Goal: Task Accomplishment & Management: Complete application form

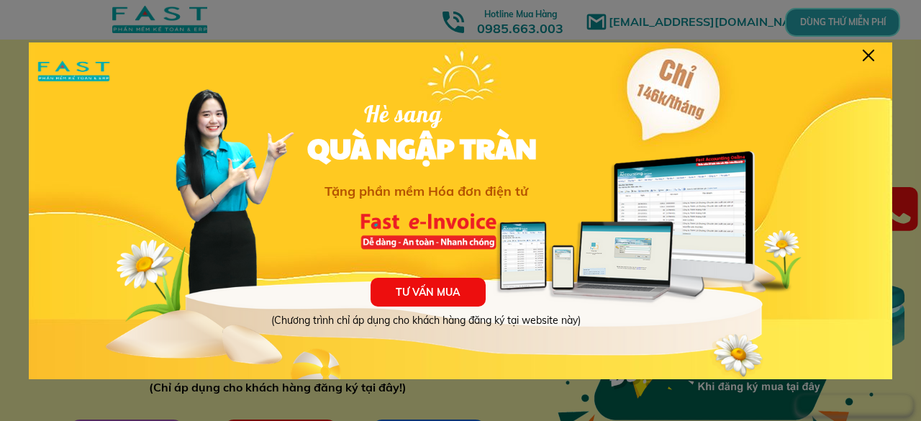
click at [866, 55] on div at bounding box center [868, 56] width 12 height 12
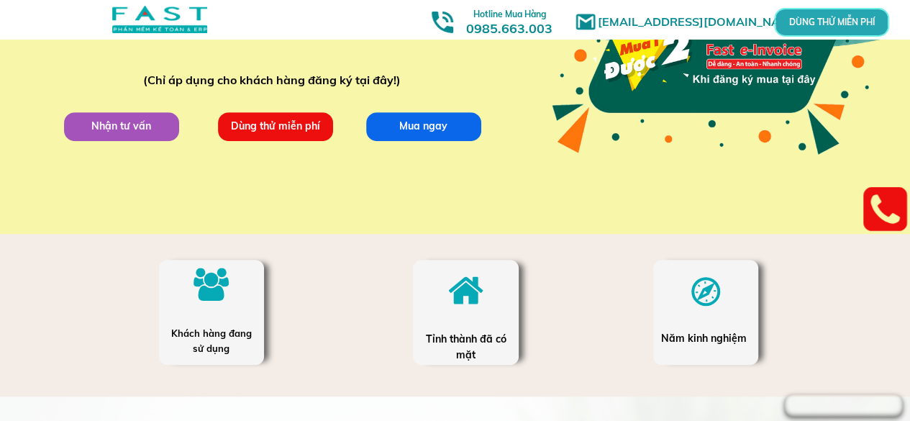
scroll to position [360, 0]
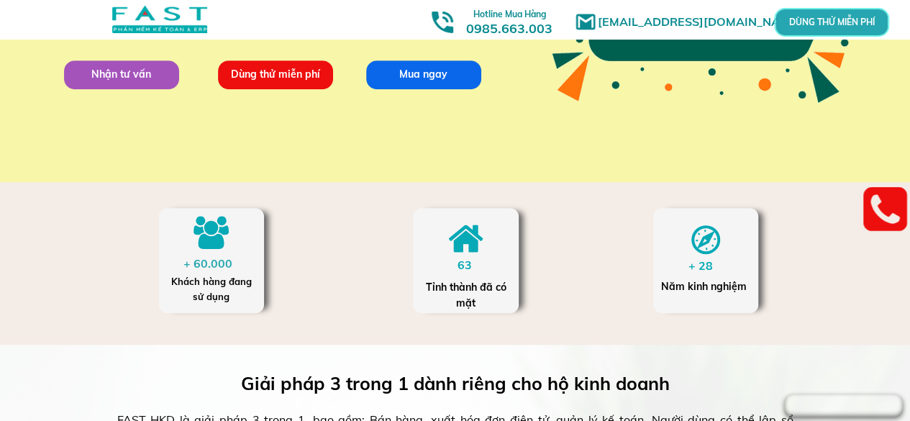
click at [413, 72] on p "Mua ngay" at bounding box center [423, 74] width 115 height 29
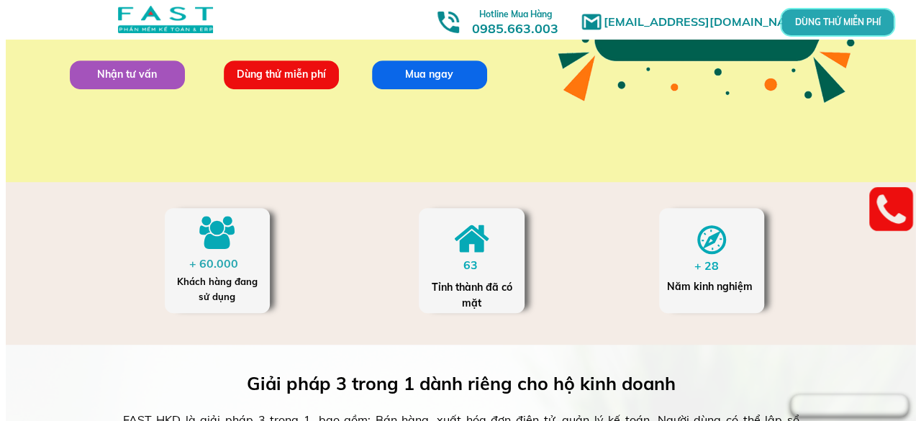
scroll to position [0, 0]
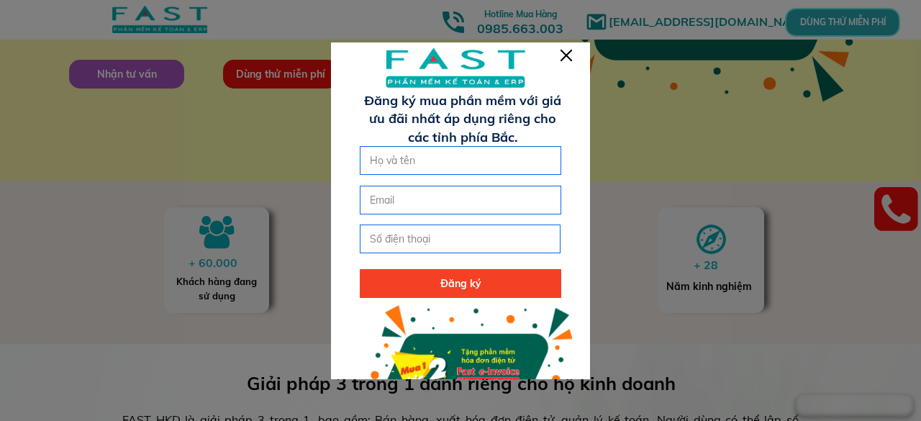
click at [571, 53] on div at bounding box center [566, 56] width 12 height 12
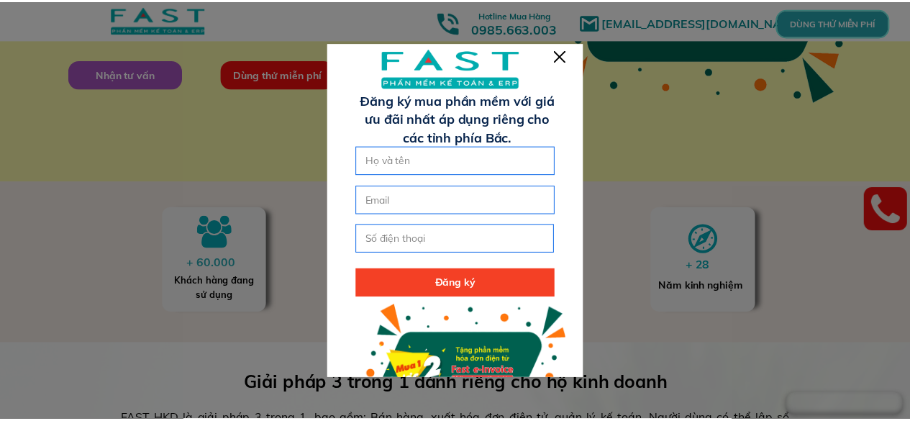
scroll to position [360, 0]
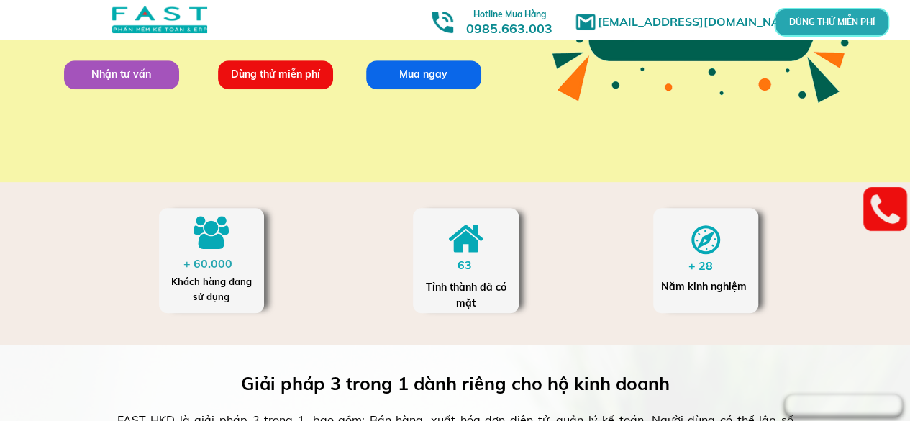
click at [115, 76] on p "Nhận tư vấn" at bounding box center [121, 74] width 115 height 29
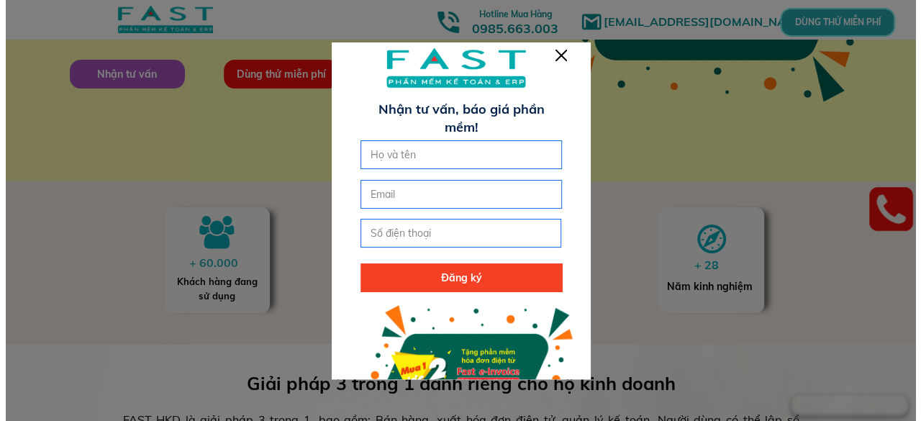
scroll to position [0, 0]
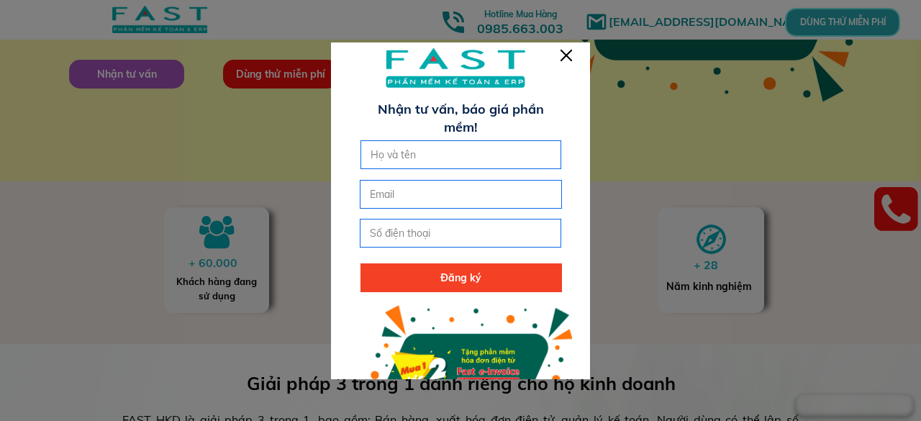
click at [571, 58] on div at bounding box center [566, 56] width 12 height 12
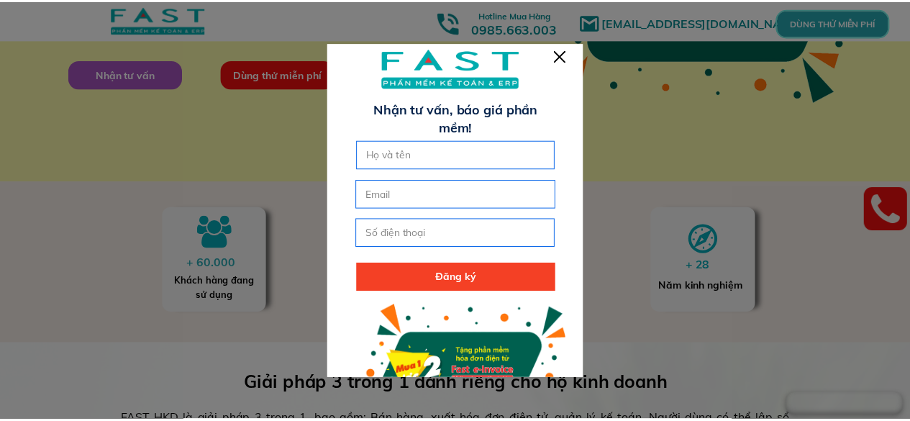
scroll to position [360, 0]
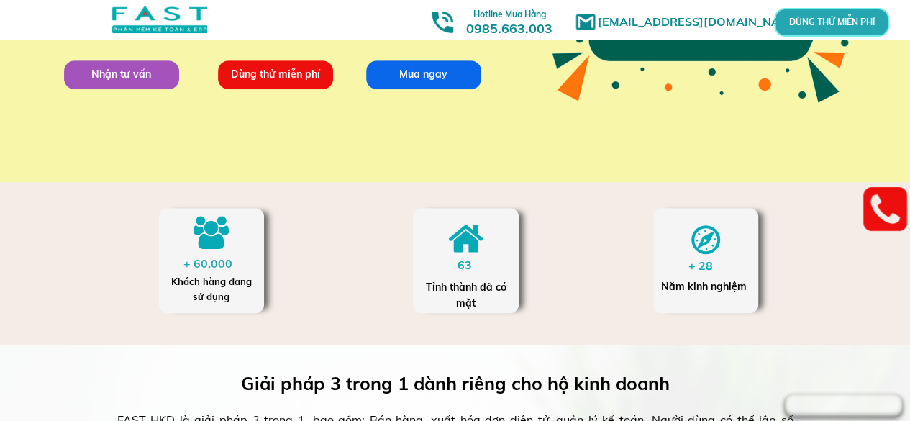
click at [266, 76] on p "Dùng thử miễn phí" at bounding box center [275, 74] width 115 height 29
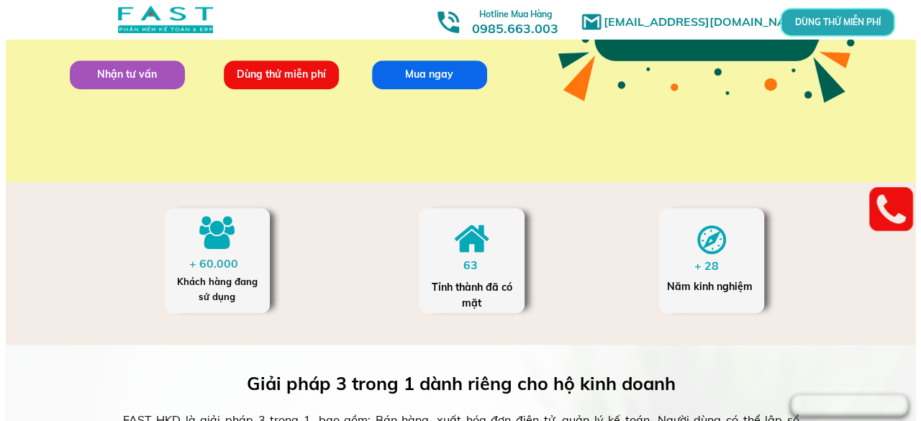
scroll to position [0, 0]
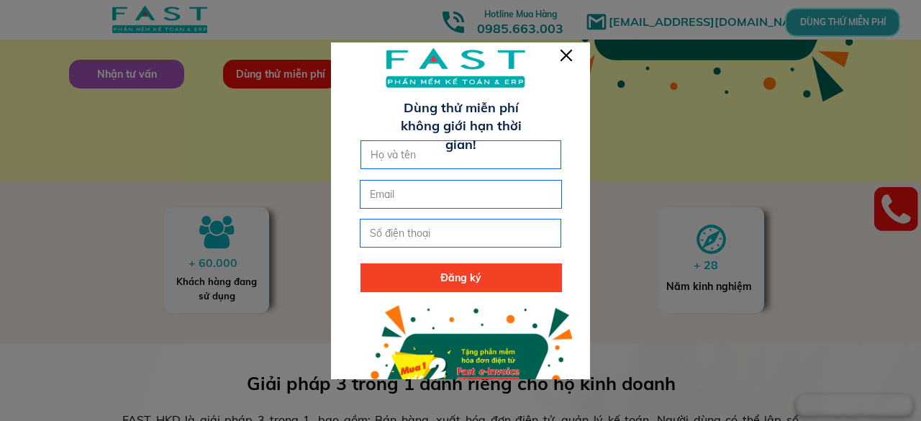
click at [567, 51] on div at bounding box center [566, 56] width 12 height 12
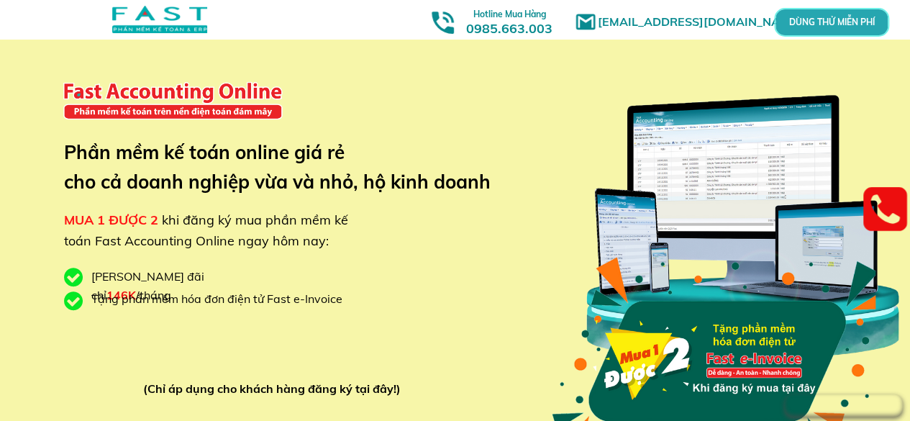
click at [836, 22] on p "DÙNG THỬ MIỄN PHÍ" at bounding box center [831, 23] width 34 height 8
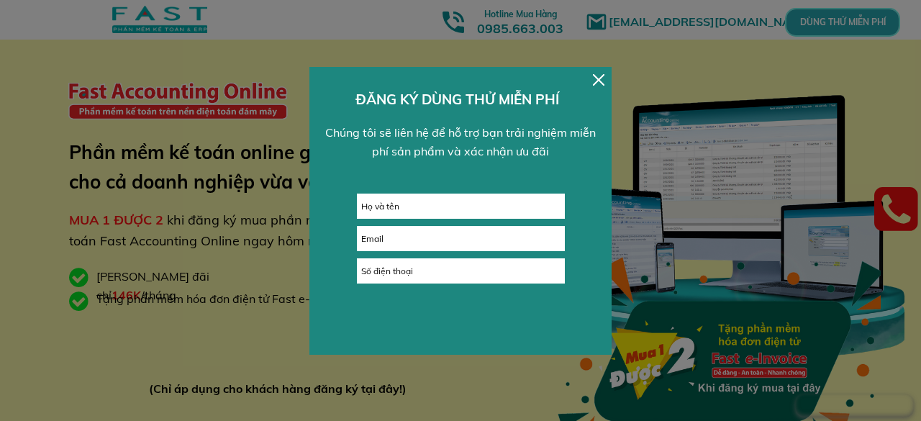
click at [411, 218] on div at bounding box center [461, 205] width 208 height 25
click at [397, 204] on input "text" at bounding box center [460, 206] width 206 height 24
type input "Trà"
click at [383, 277] on input "tel" at bounding box center [460, 271] width 206 height 24
click at [384, 241] on input "email" at bounding box center [460, 239] width 206 height 24
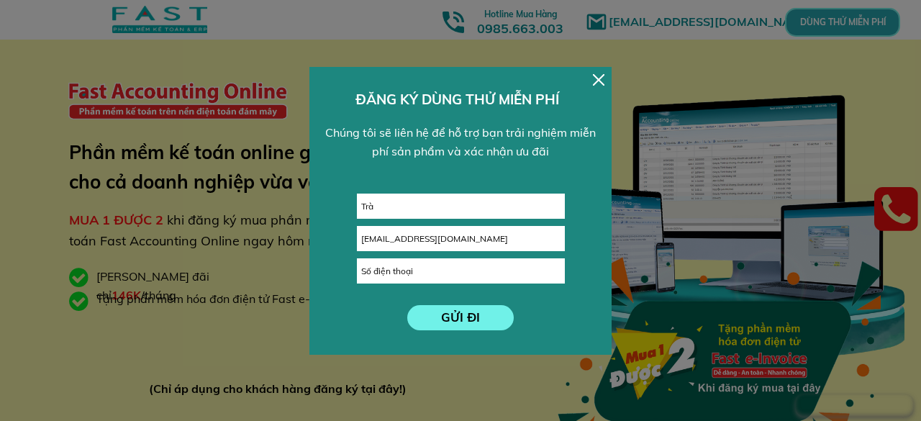
type input "[EMAIL_ADDRESS][DOMAIN_NAME]"
click at [416, 265] on input "tel" at bounding box center [460, 271] width 206 height 24
type input "0901716434"
click at [479, 311] on p "GỬI ĐI" at bounding box center [460, 317] width 107 height 25
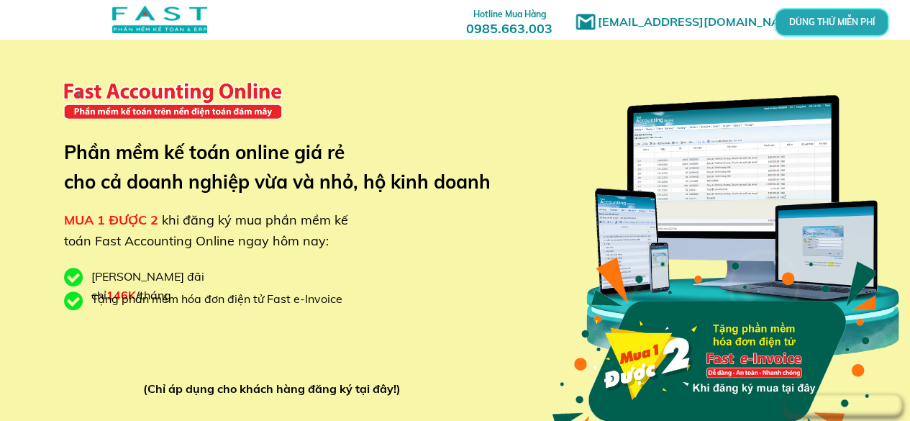
scroll to position [1, 0]
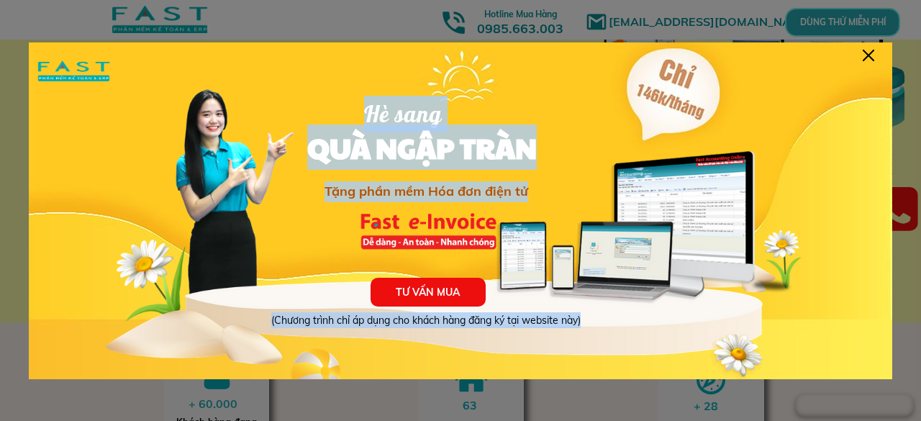
drag, startPoint x: 866, startPoint y: 50, endPoint x: 505, endPoint y: 261, distance: 418.4
click at [492, 278] on div "TƯ VẤN MUA (Chương trình chỉ áp dụng cho khách hàng đăng ký tại website này) Hè…" at bounding box center [460, 210] width 863 height 337
click at [420, 290] on p "TƯ VẤN MUA" at bounding box center [427, 292] width 115 height 29
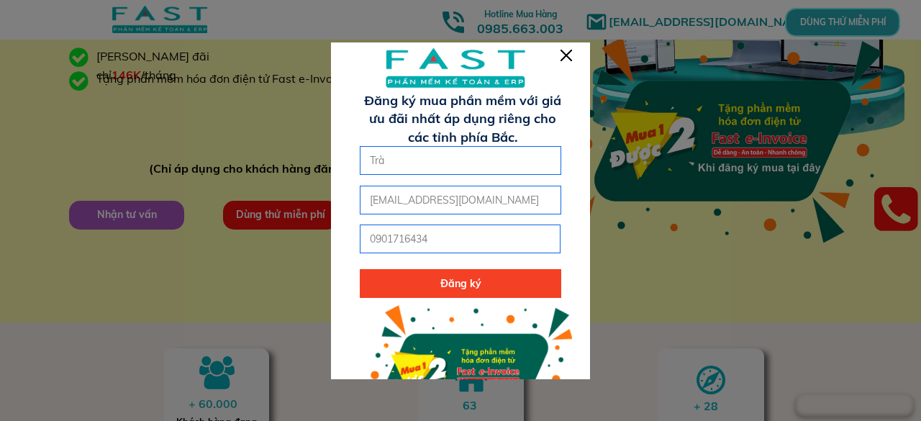
click at [565, 53] on div at bounding box center [566, 56] width 12 height 12
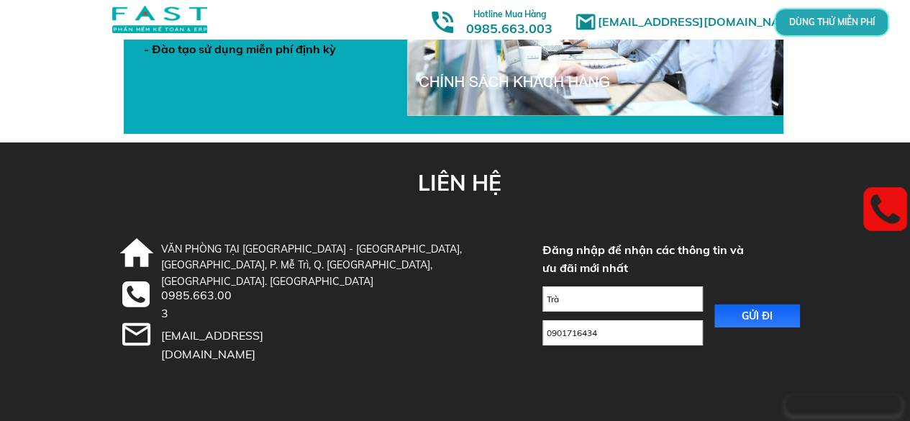
scroll to position [5212, 0]
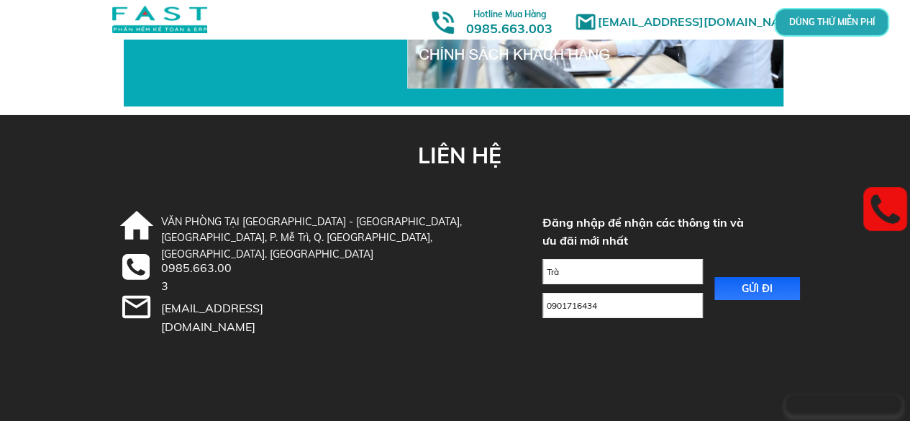
click at [639, 307] on input "0901716434" at bounding box center [622, 305] width 159 height 24
drag, startPoint x: 383, startPoint y: 360, endPoint x: 555, endPoint y: 353, distance: 172.0
click at [386, 359] on div at bounding box center [451, 268] width 1121 height 306
